Goal: Check status

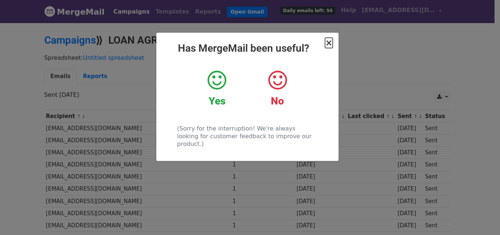
click at [328, 45] on span "×" at bounding box center [328, 43] width 7 height 10
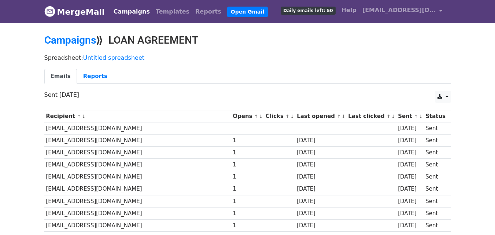
click at [214, 92] on p "Sent 6 days ago" at bounding box center [247, 95] width 406 height 8
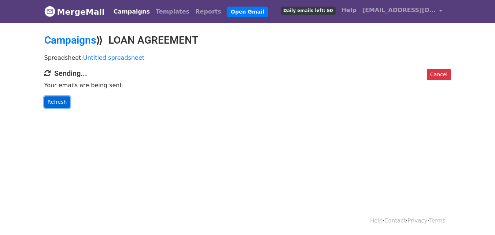
click at [56, 97] on link "Refresh" at bounding box center [57, 101] width 26 height 11
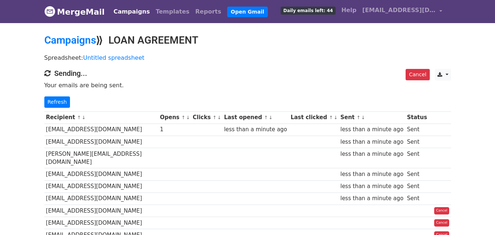
click at [124, 126] on td "[EMAIL_ADDRESS][DOMAIN_NAME]" at bounding box center [101, 129] width 114 height 12
click at [60, 101] on link "Refresh" at bounding box center [57, 101] width 26 height 11
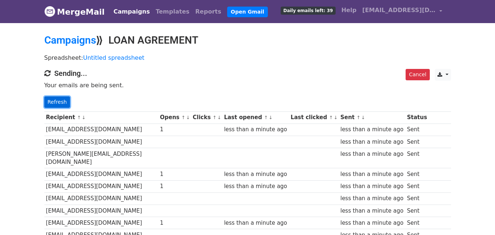
click at [60, 101] on link "Refresh" at bounding box center [57, 101] width 26 height 11
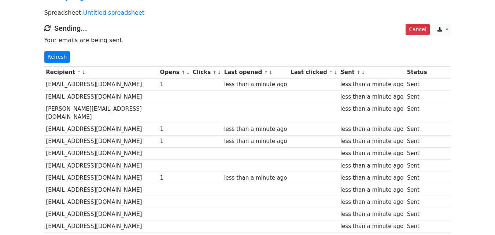
scroll to position [36, 0]
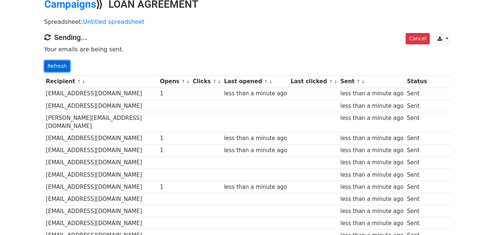
click at [52, 67] on link "Refresh" at bounding box center [57, 65] width 26 height 11
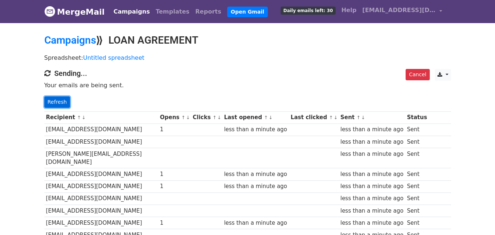
click at [54, 103] on link "Refresh" at bounding box center [57, 101] width 26 height 11
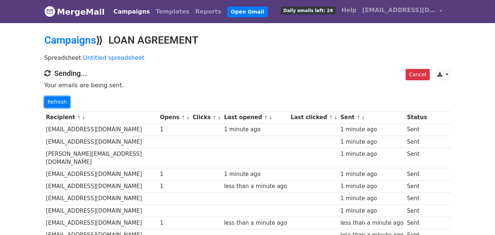
click at [54, 103] on link "Refresh" at bounding box center [57, 101] width 26 height 11
click at [60, 101] on link "Refresh" at bounding box center [57, 101] width 26 height 11
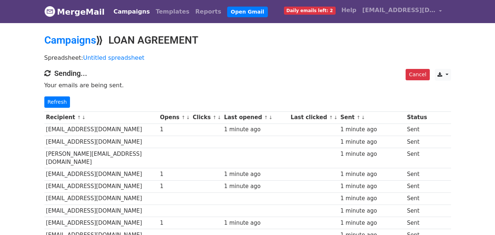
click at [57, 101] on link "Refresh" at bounding box center [57, 101] width 26 height 11
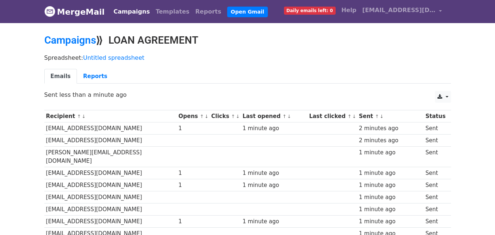
drag, startPoint x: 496, startPoint y: 34, endPoint x: 480, endPoint y: 2, distance: 36.2
click at [90, 83] on link "Reports" at bounding box center [95, 76] width 37 height 15
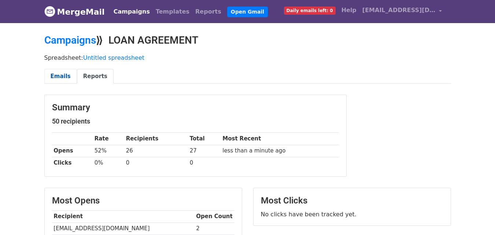
click at [71, 75] on link "Emails" at bounding box center [60, 76] width 33 height 15
